Goal: Check status: Check status

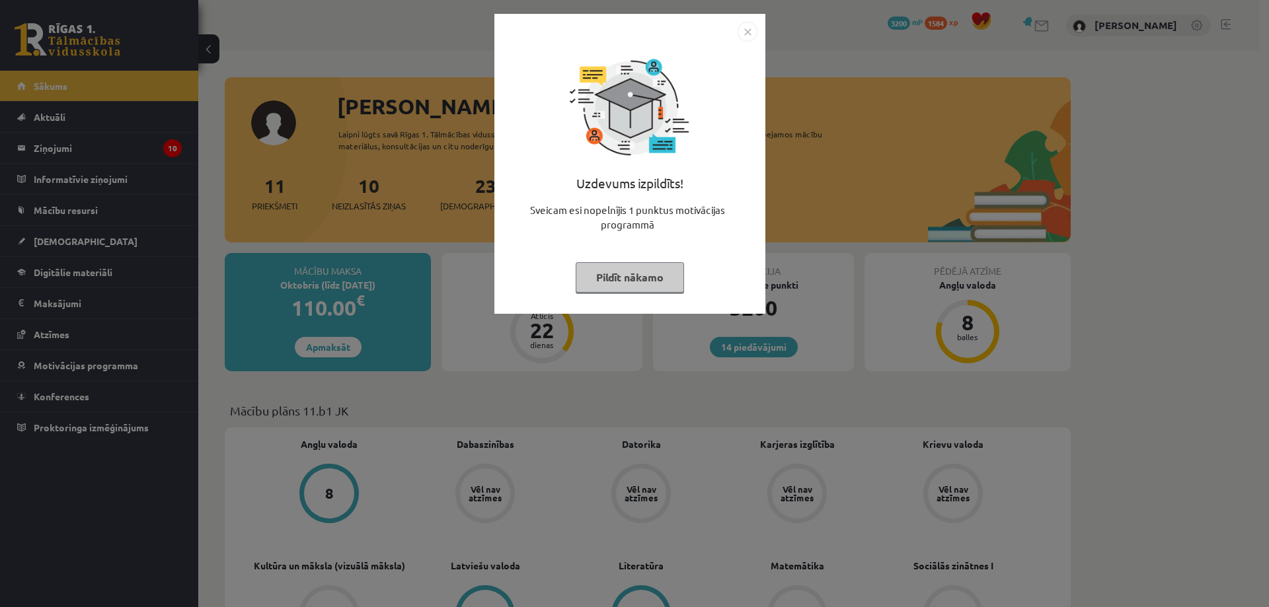
click at [625, 276] on button "Pildīt nākamo" at bounding box center [630, 277] width 108 height 30
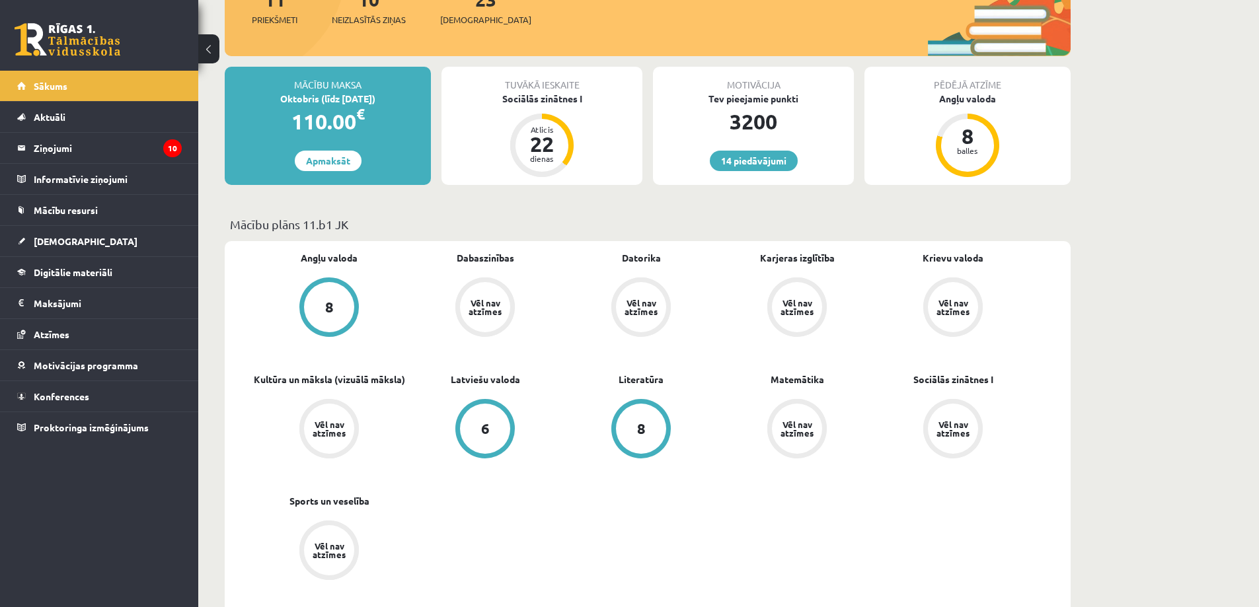
scroll to position [198, 0]
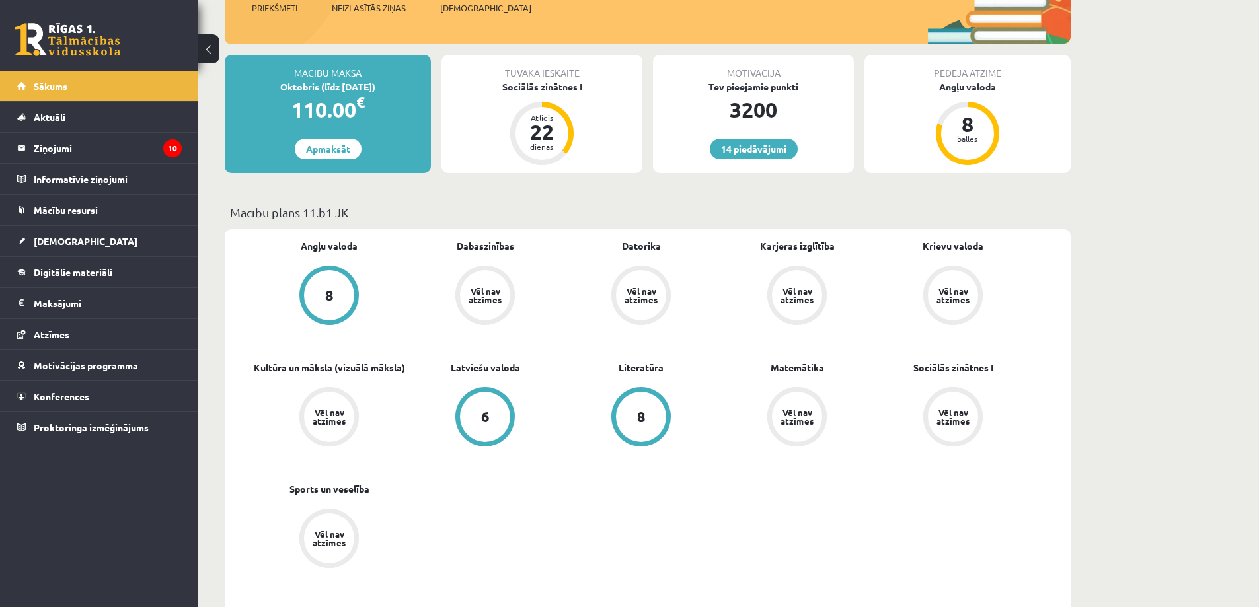
click at [494, 414] on div "6" at bounding box center [485, 417] width 50 height 50
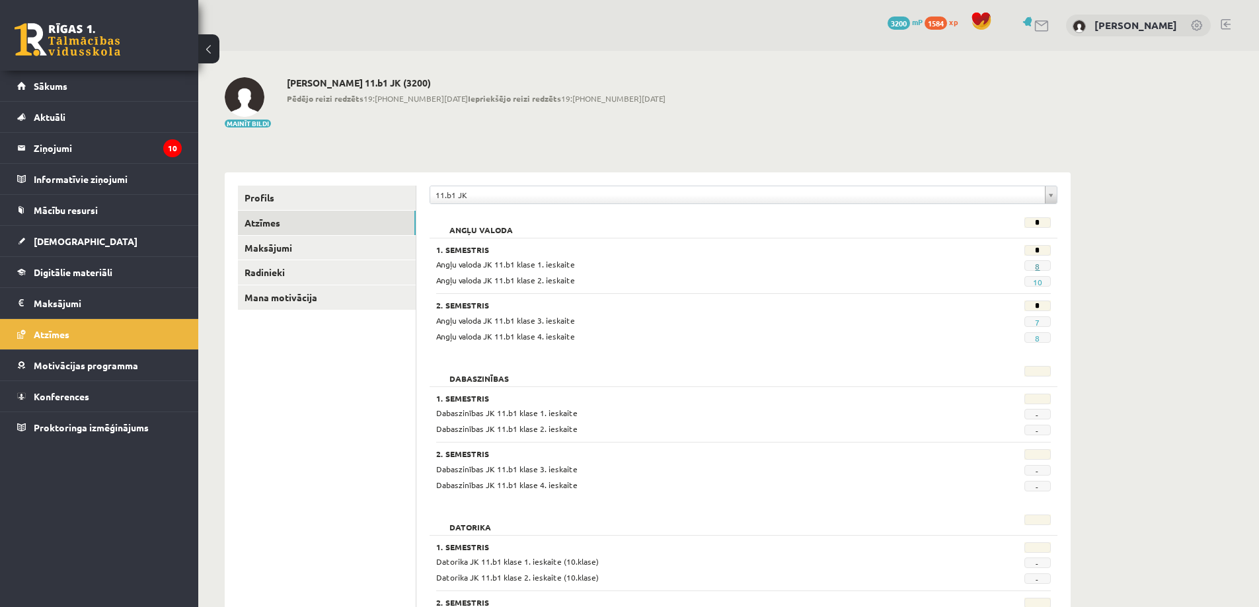
click at [1037, 266] on link "8" at bounding box center [1037, 266] width 5 height 11
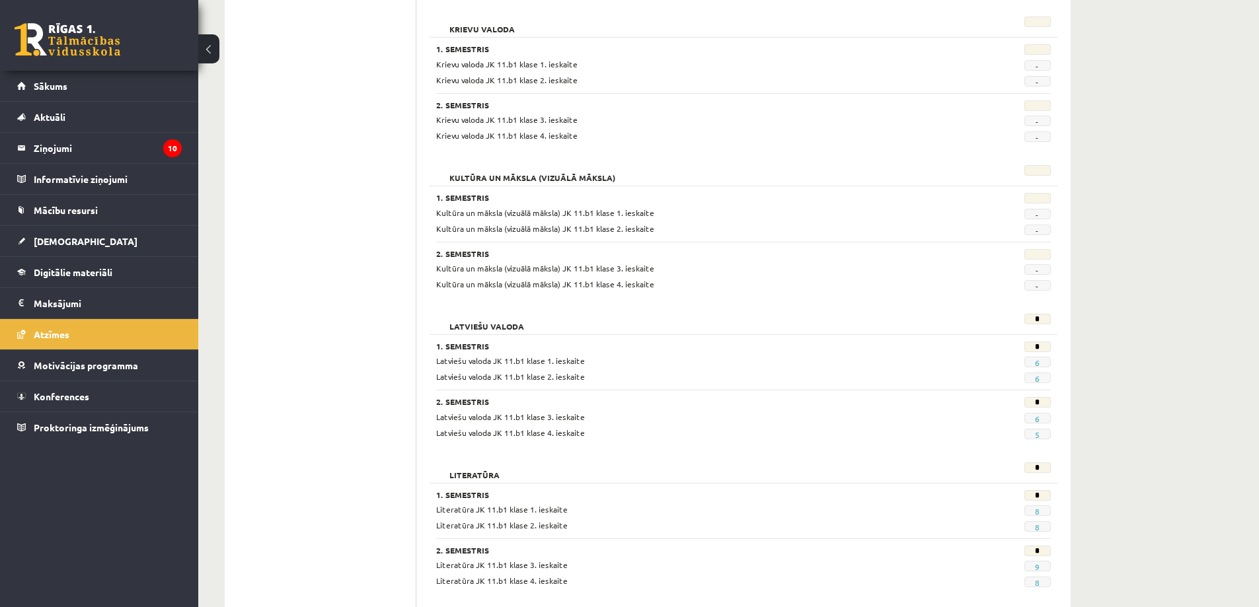
scroll to position [661, 0]
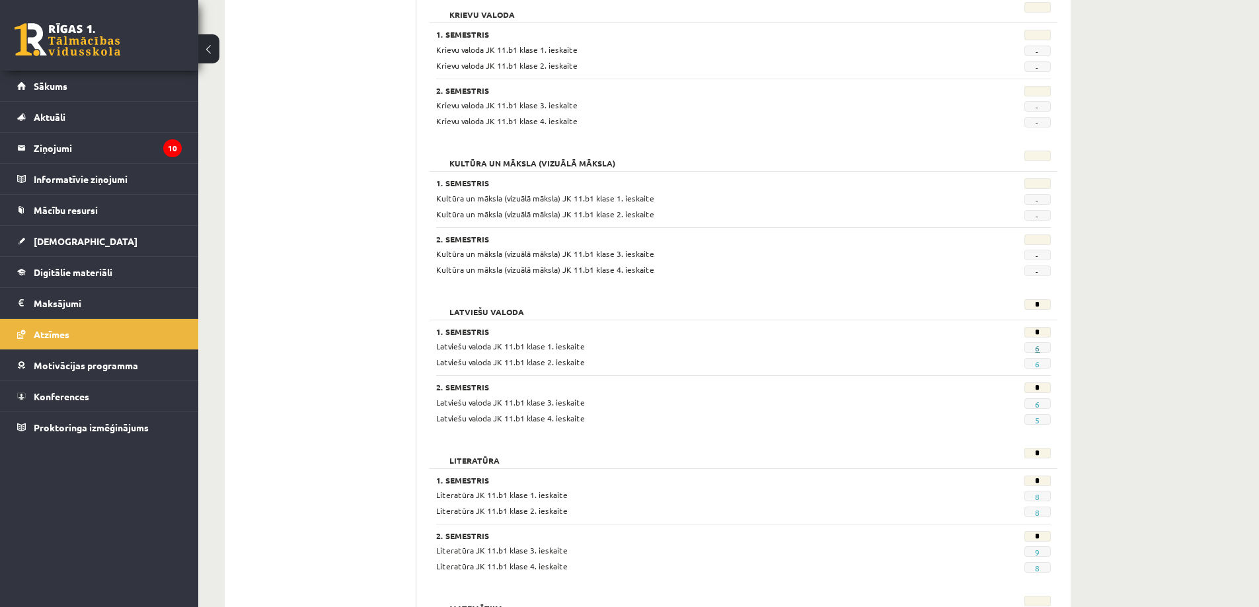
click at [1037, 348] on link "6" at bounding box center [1037, 348] width 5 height 11
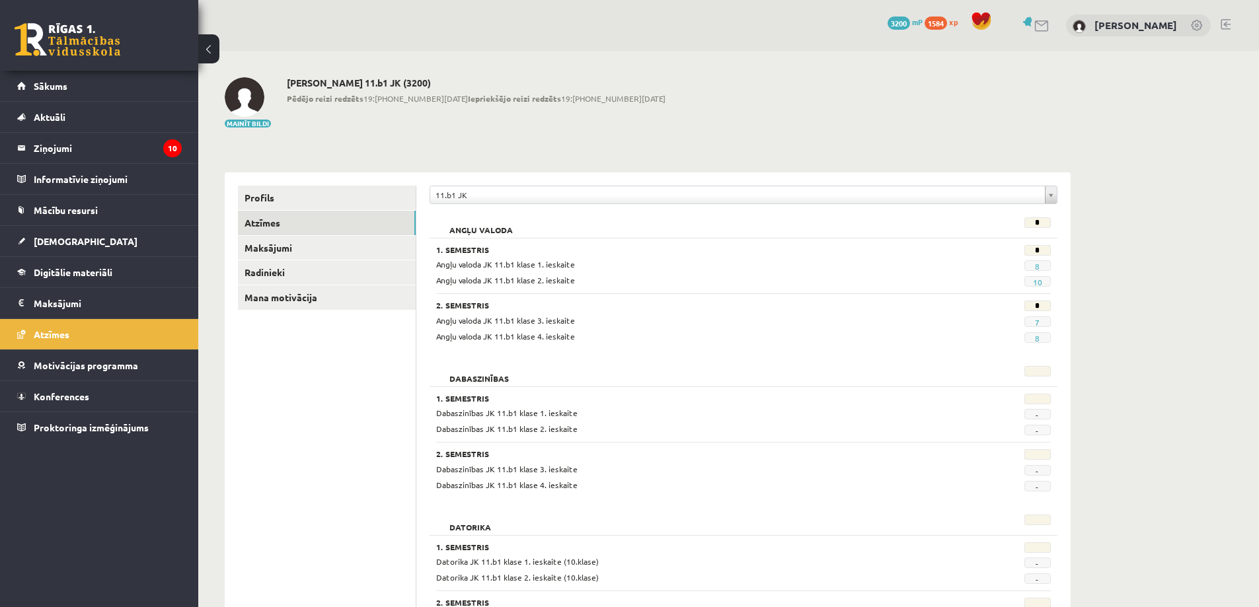
scroll to position [661, 0]
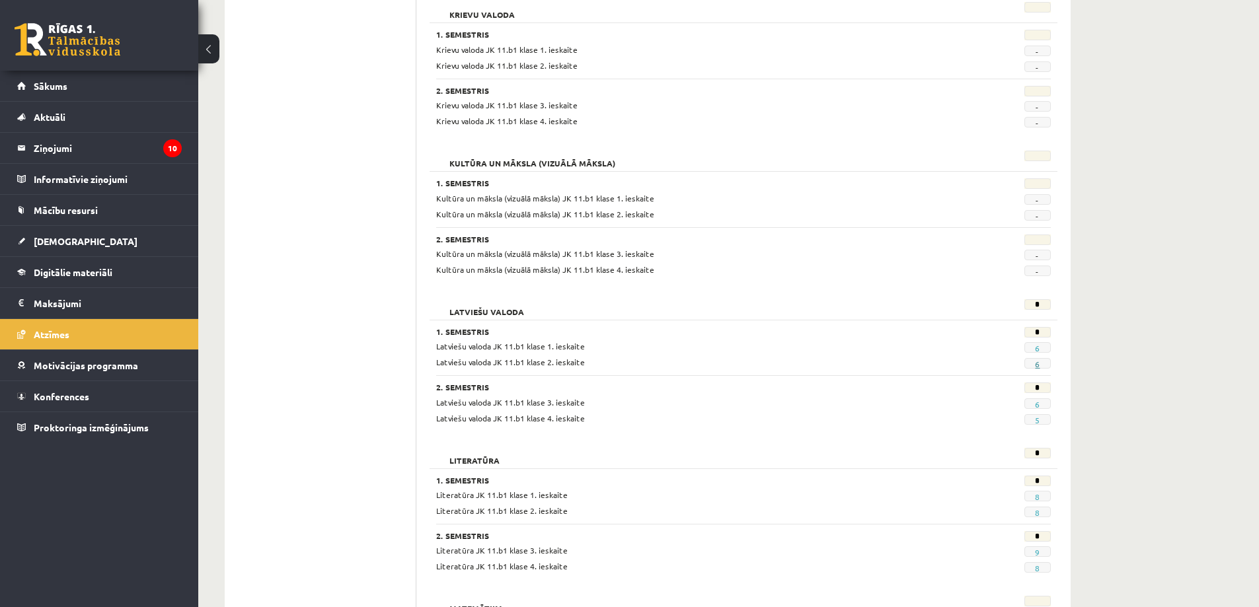
click at [1040, 365] on link "6" at bounding box center [1037, 364] width 5 height 11
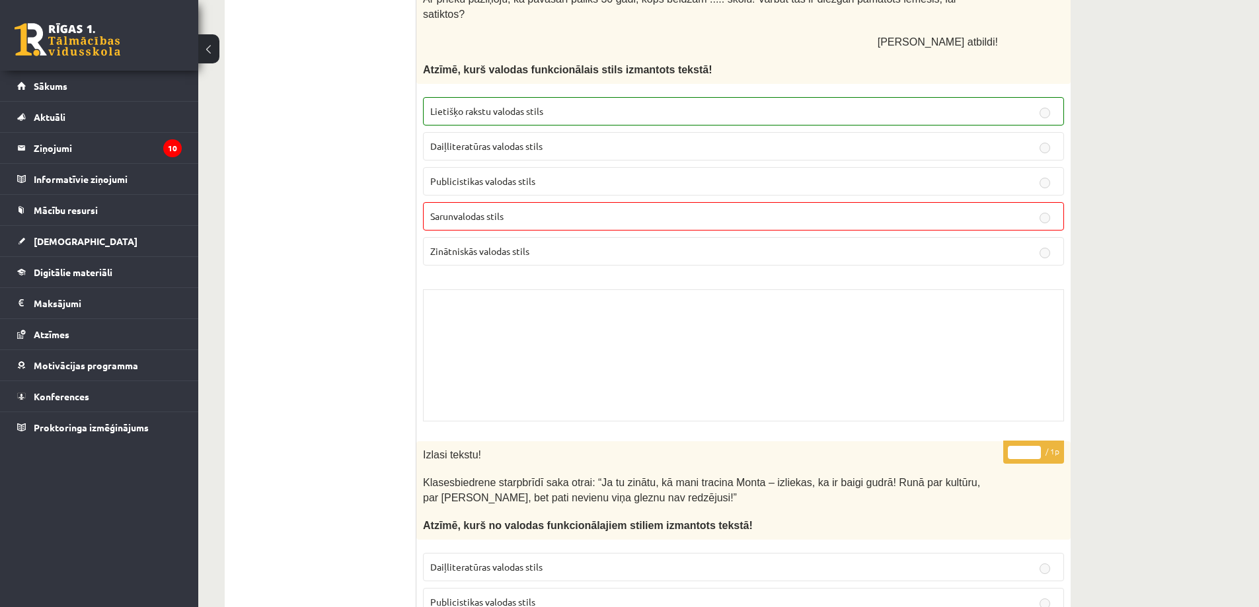
scroll to position [3367, 0]
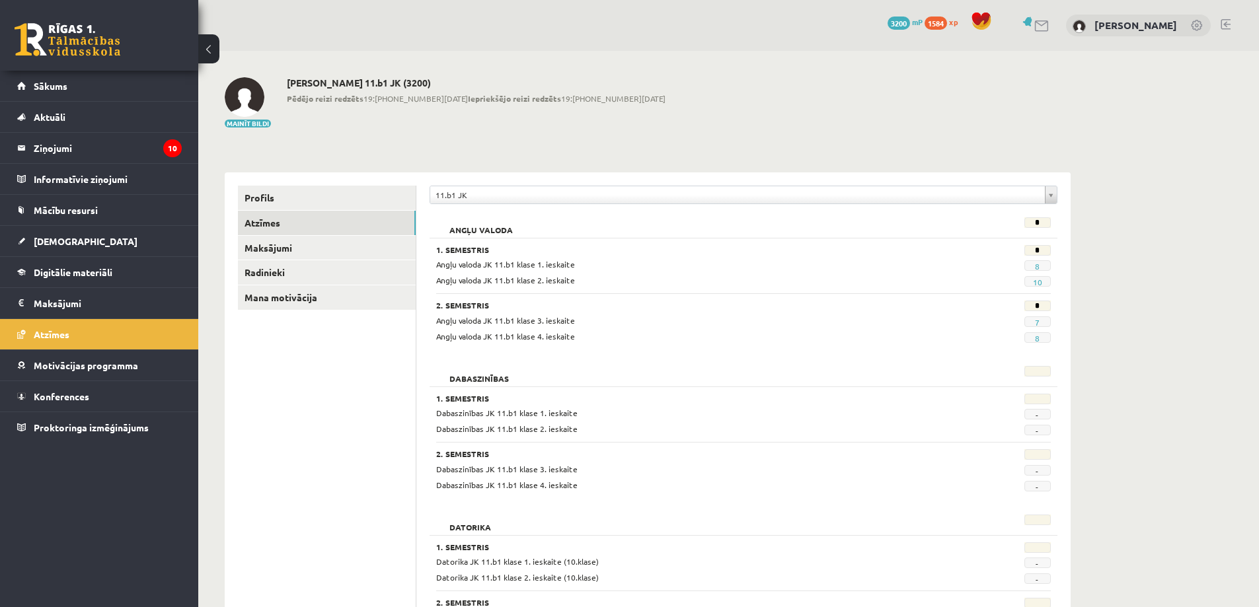
scroll to position [661, 0]
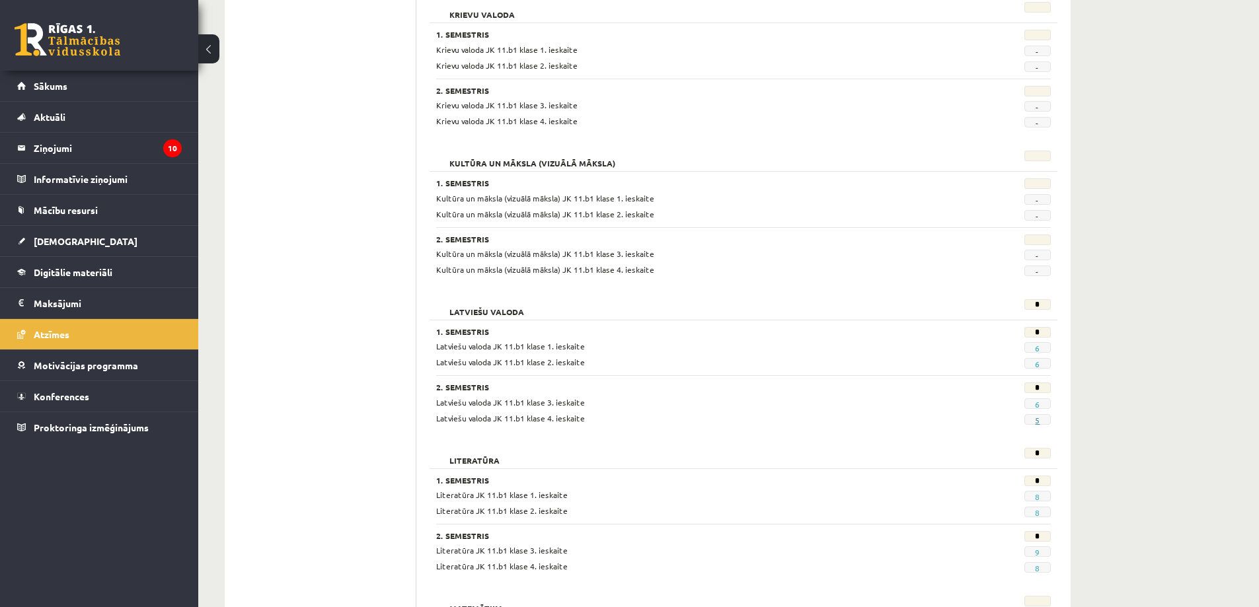
click at [1039, 421] on link "5" at bounding box center [1037, 420] width 5 height 11
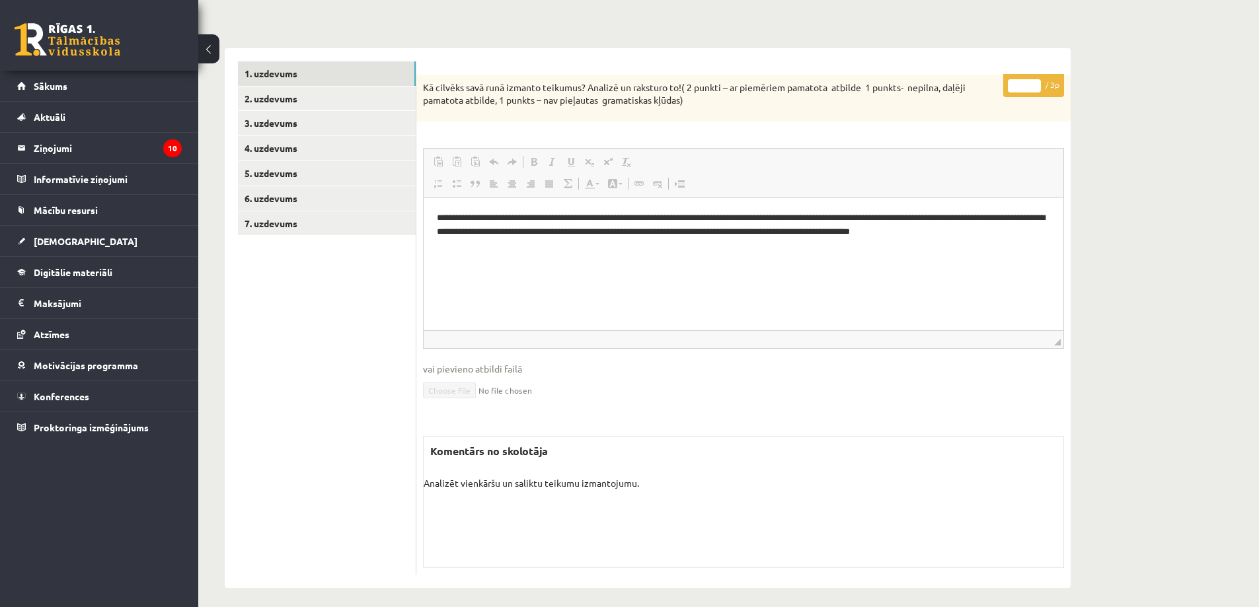
scroll to position [158, 0]
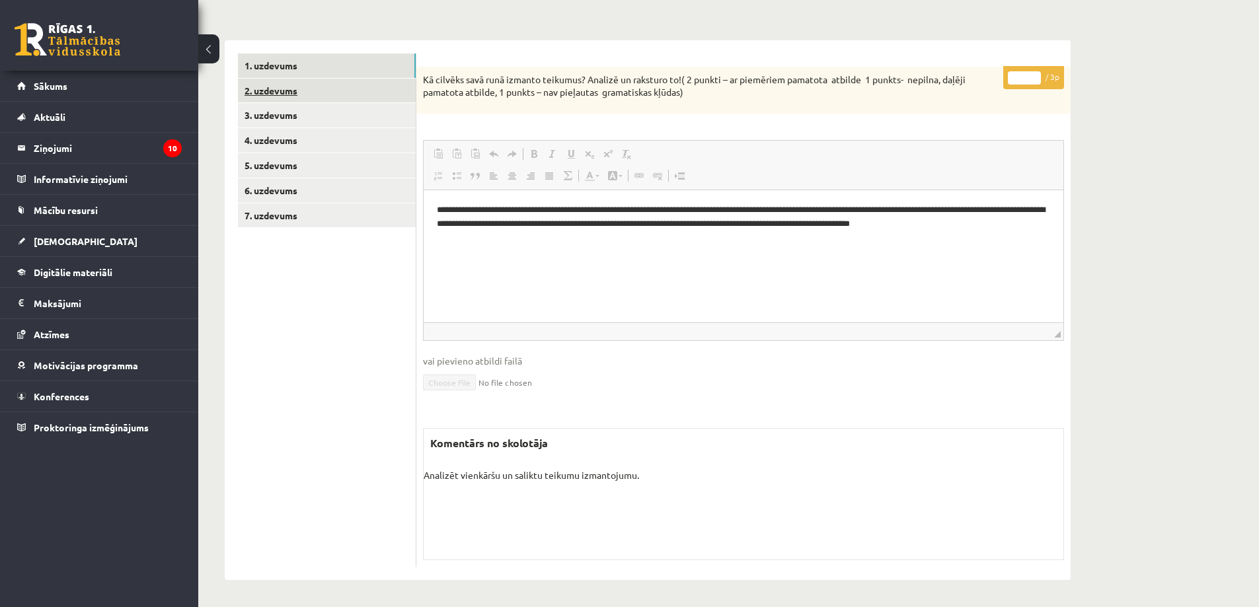
click at [267, 93] on link "2. uzdevums" at bounding box center [327, 91] width 178 height 24
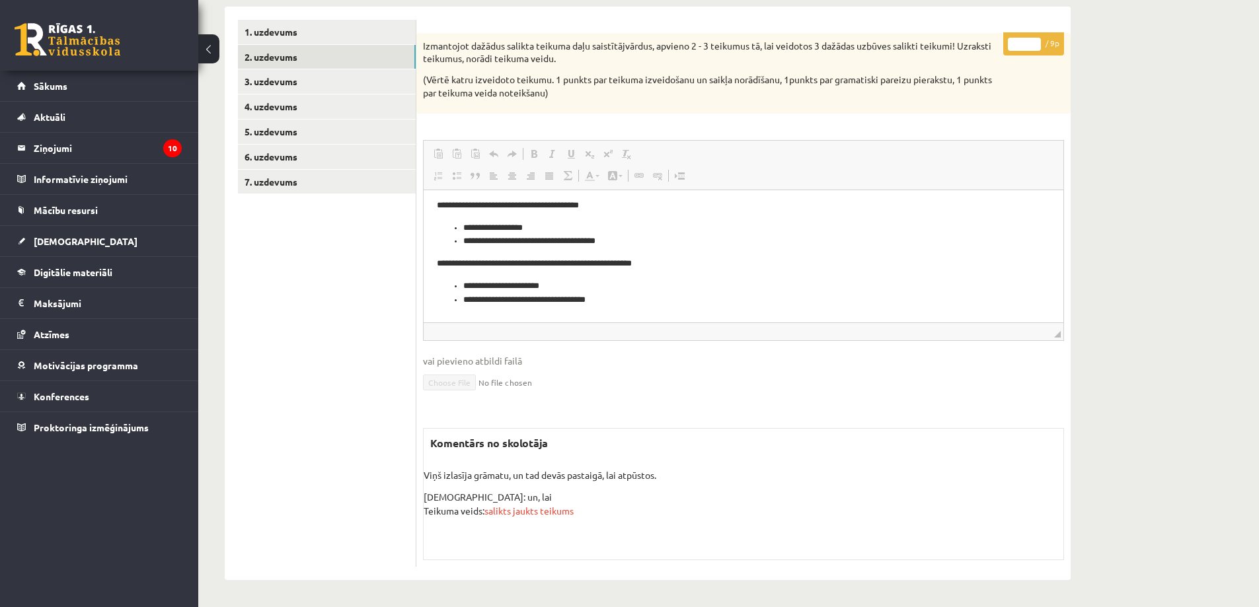
scroll to position [83, 0]
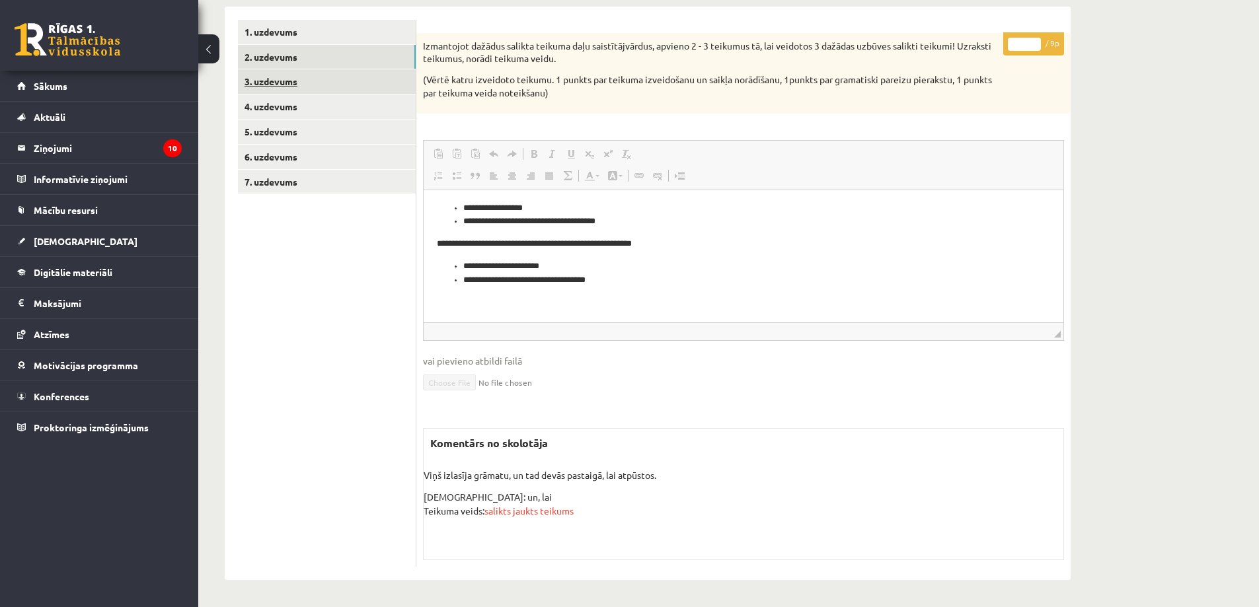
click at [275, 83] on link "3. uzdevums" at bounding box center [327, 81] width 178 height 24
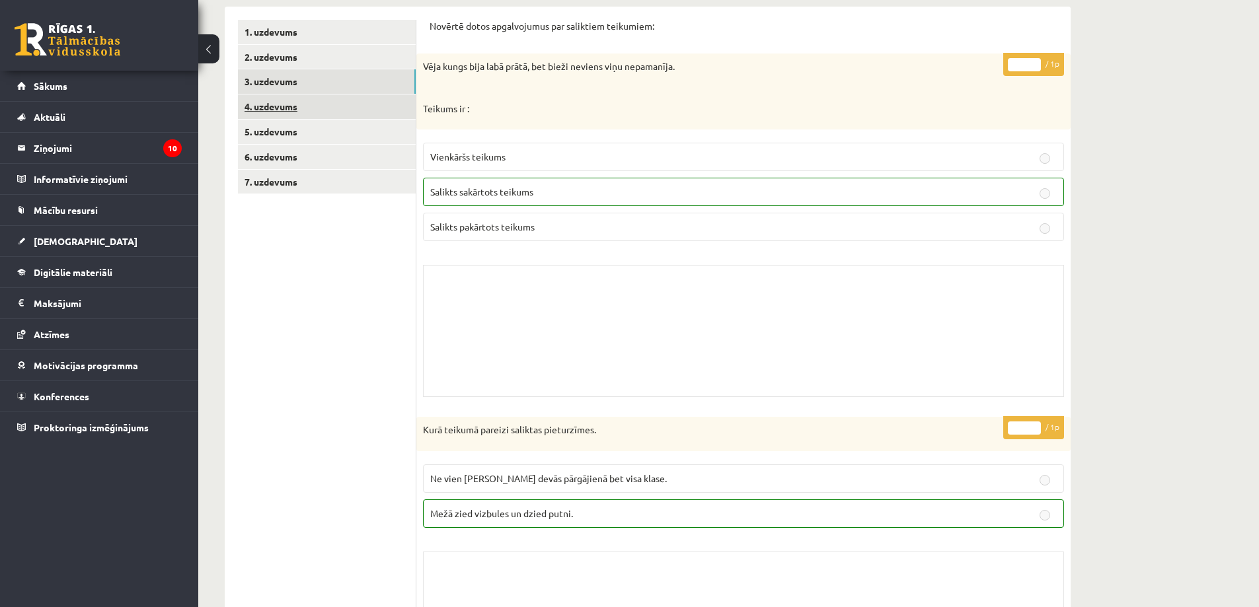
click at [276, 106] on link "4. uzdevums" at bounding box center [327, 107] width 178 height 24
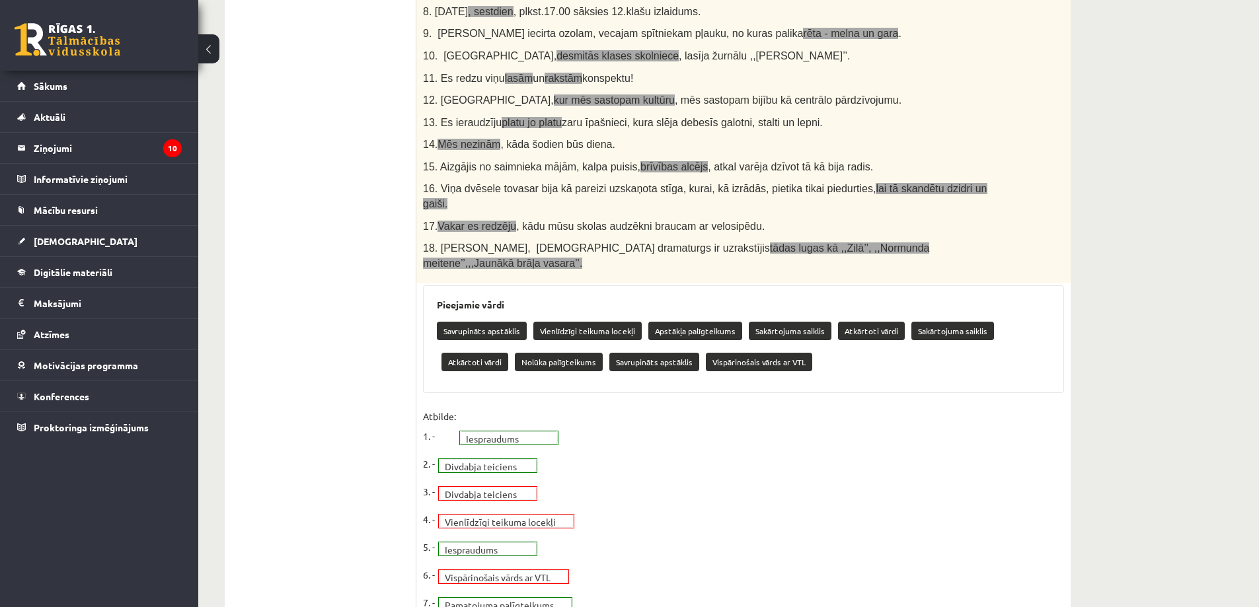
scroll to position [456, 0]
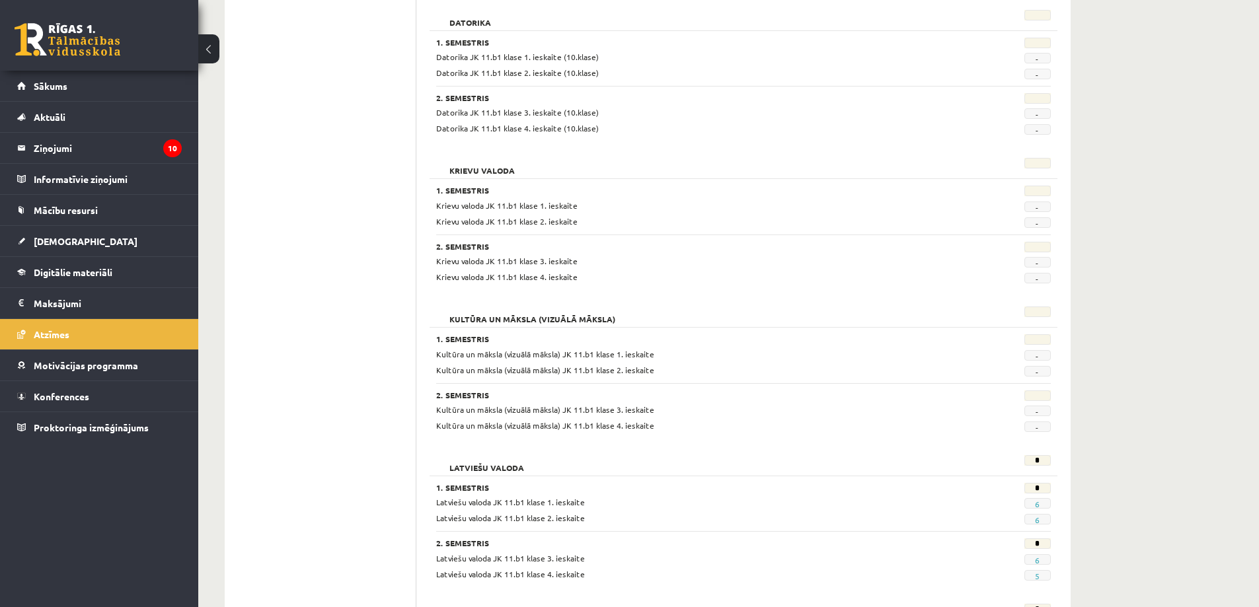
scroll to position [468, 0]
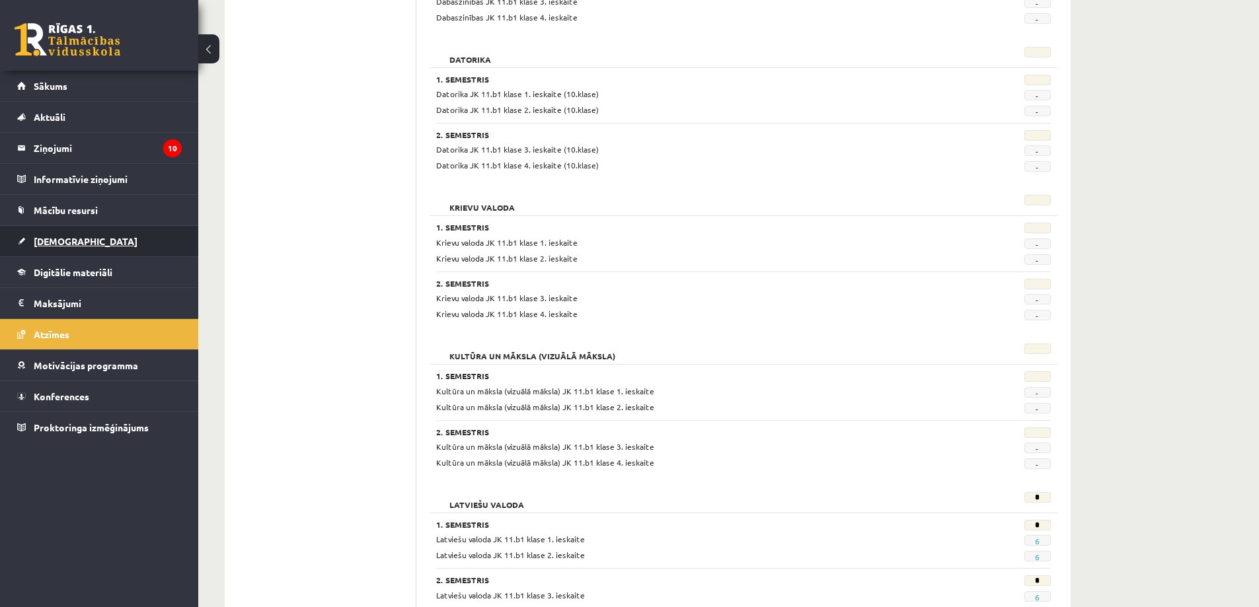
click at [61, 245] on span "[DEMOGRAPHIC_DATA]" at bounding box center [86, 241] width 104 height 12
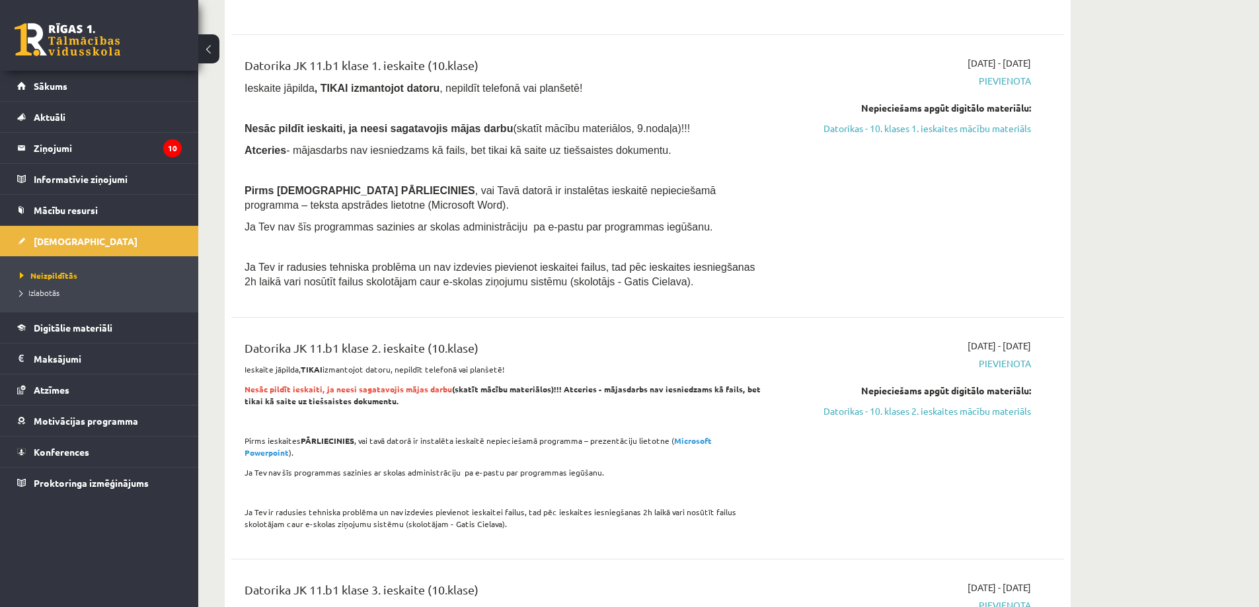
scroll to position [997, 0]
